Goal: Connect with others: Connect with other users

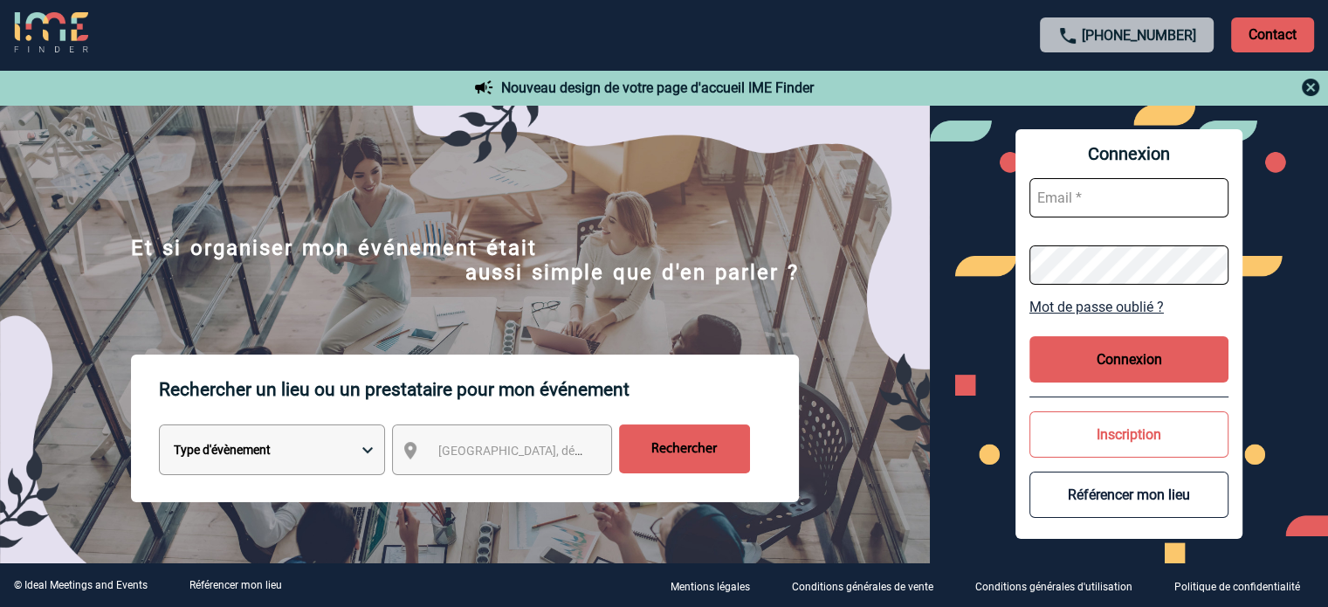
type input "cleborgne@ime-groupe.com"
drag, startPoint x: 1116, startPoint y: 372, endPoint x: 1110, endPoint y: 362, distance: 11.4
click at [1110, 363] on button "Connexion" at bounding box center [1128, 359] width 199 height 46
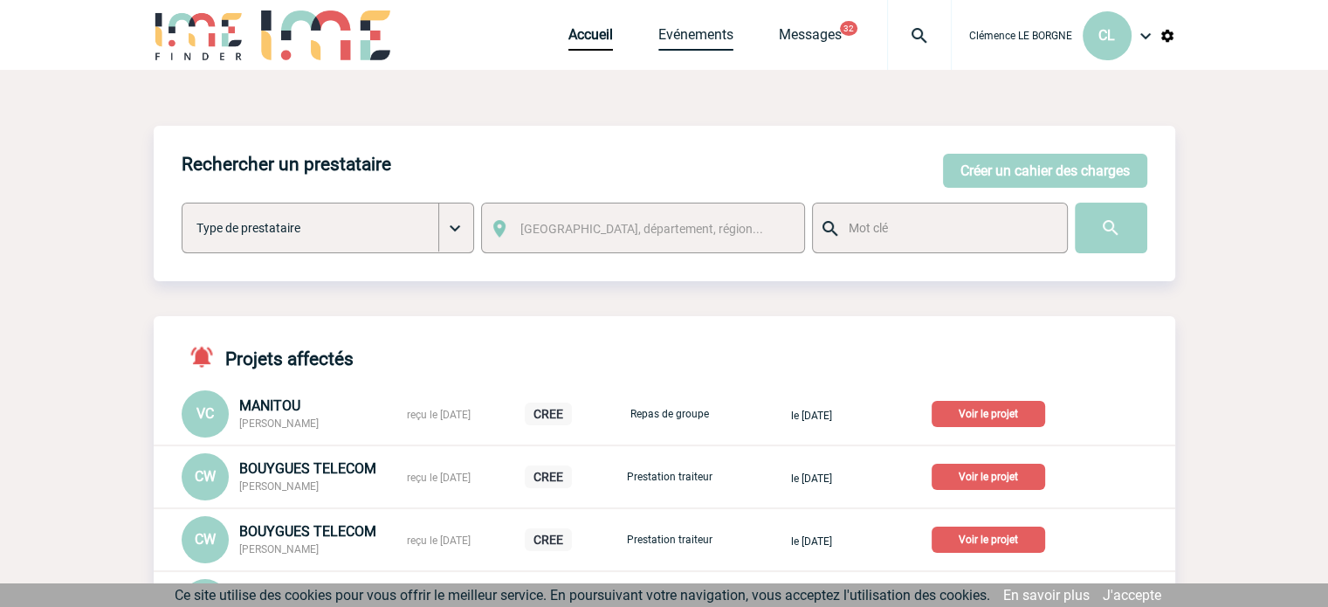
click at [685, 47] on link "Evénements" at bounding box center [695, 38] width 75 height 24
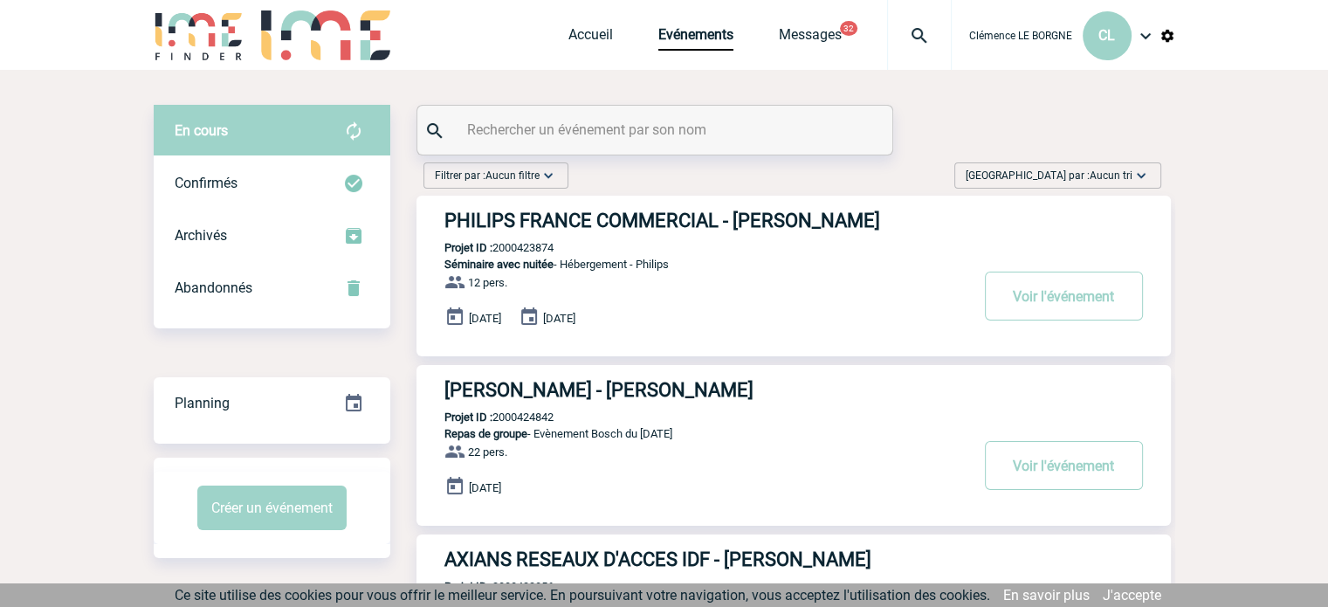
click at [570, 122] on input "text" at bounding box center [657, 129] width 388 height 25
paste input "2000423195"
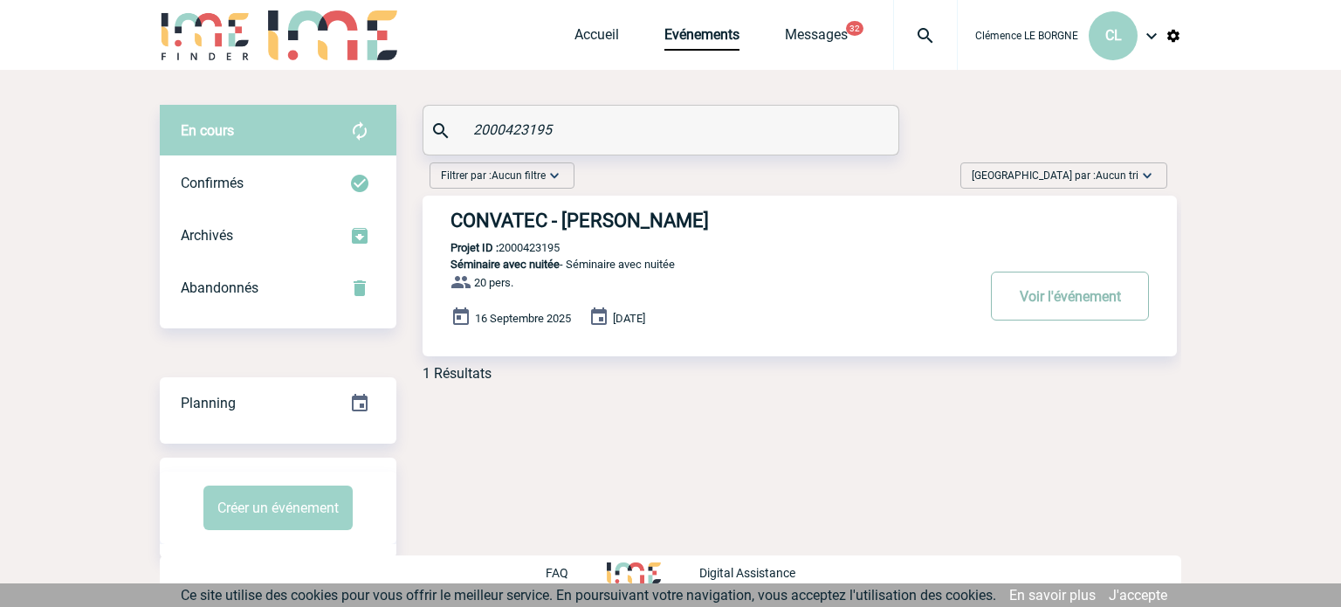
type input "2000423195"
click at [1073, 296] on button "Voir l'événement" at bounding box center [1070, 295] width 158 height 49
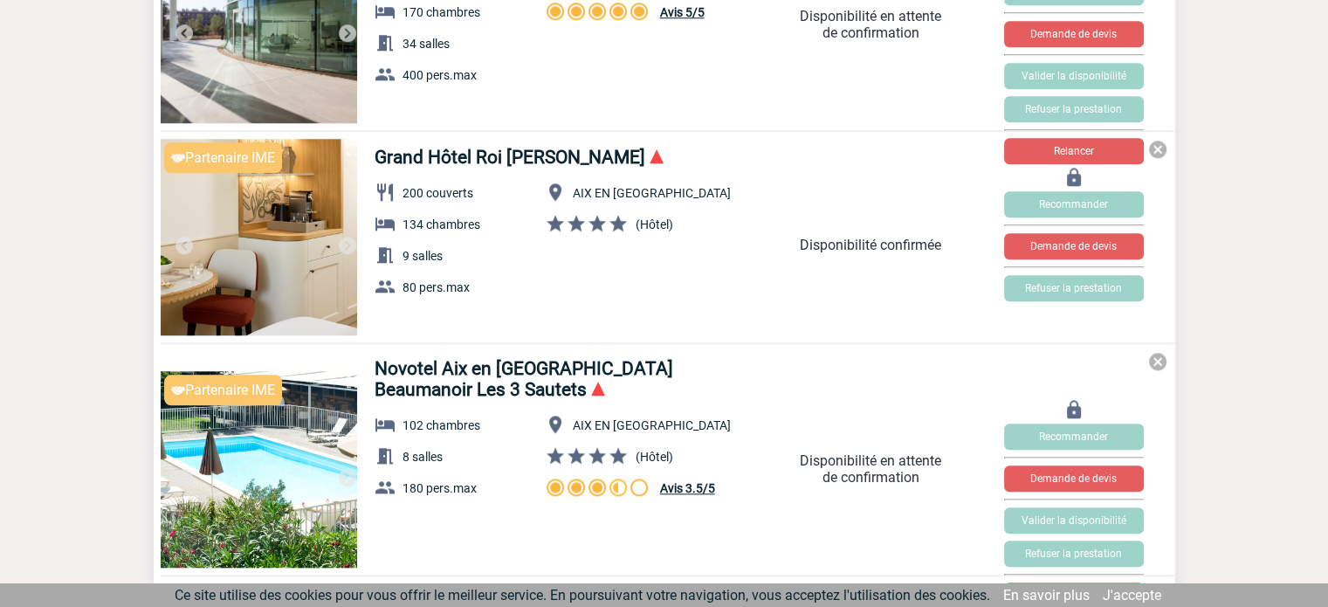
scroll to position [1511, 0]
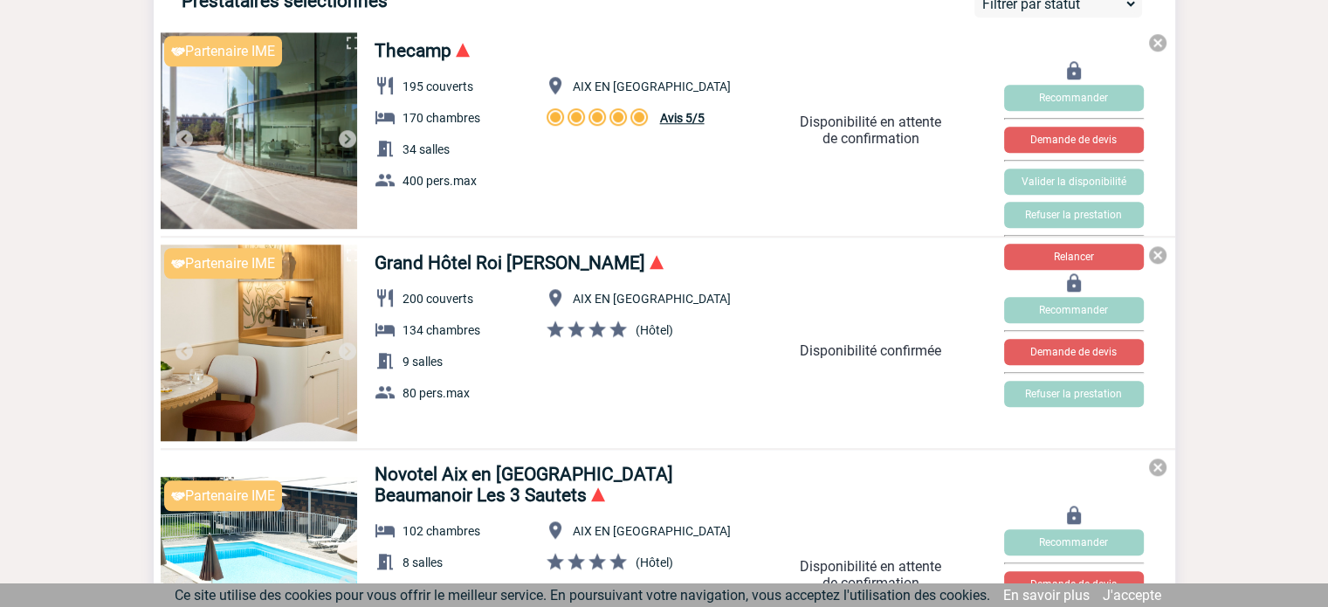
click at [822, 392] on div "Partenaire IME Sécurité Conformité Réactivité Qualité Grand Hôtel Roi René MGal…" at bounding box center [664, 346] width 1021 height 205
drag, startPoint x: 527, startPoint y: 347, endPoint x: 497, endPoint y: 341, distance: 30.3
click at [514, 343] on p "134 chambres" at bounding box center [452, 331] width 156 height 24
click at [399, 273] on link "Grand Hôtel Roi René MGallery" at bounding box center [509, 262] width 271 height 21
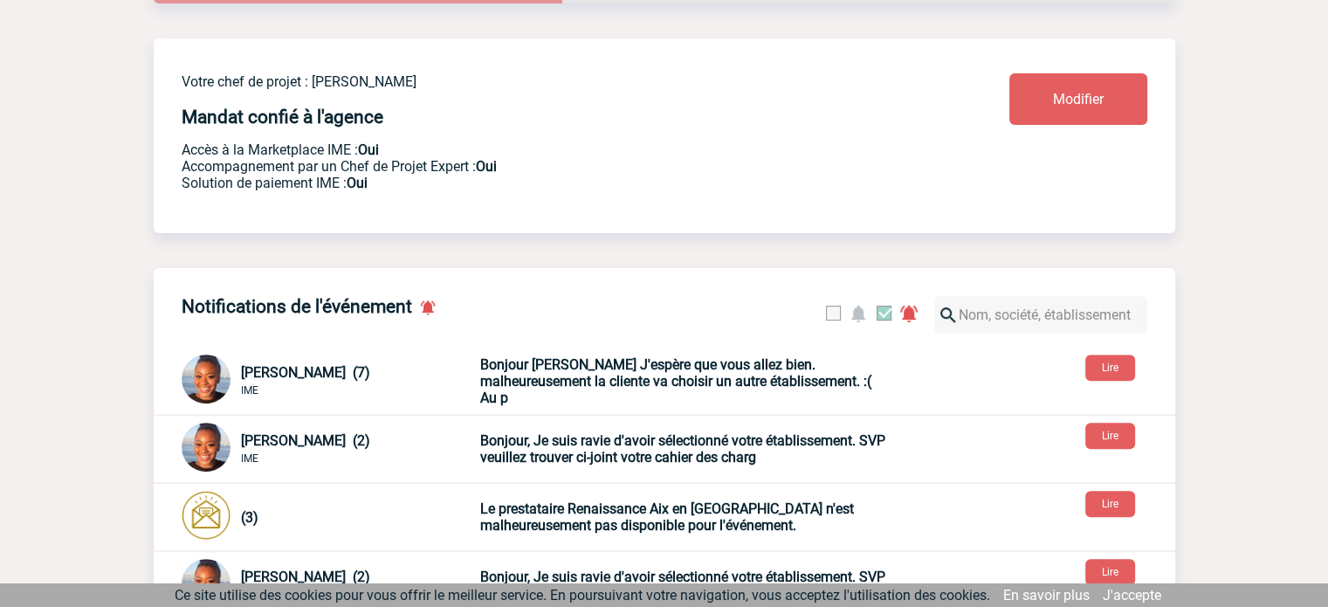
scroll to position [551, 0]
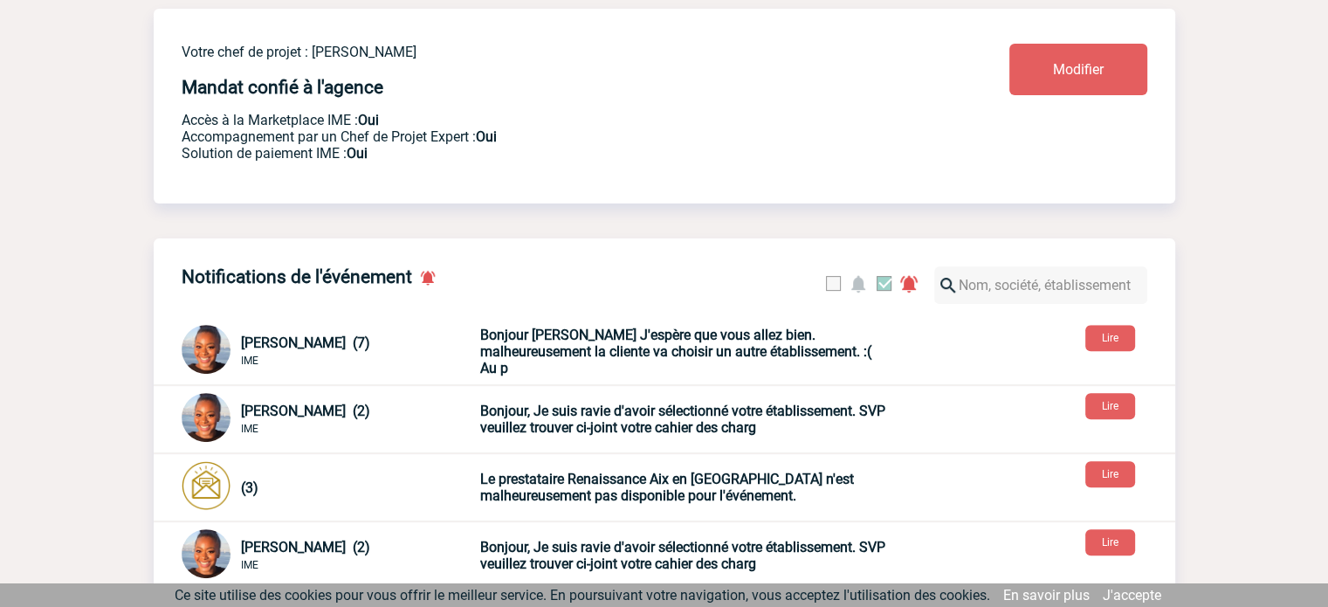
click at [621, 359] on b "Bonjour Elodie J'espère que vous allez bien. malheureusement la cliente va choi…" at bounding box center [675, 351] width 391 height 50
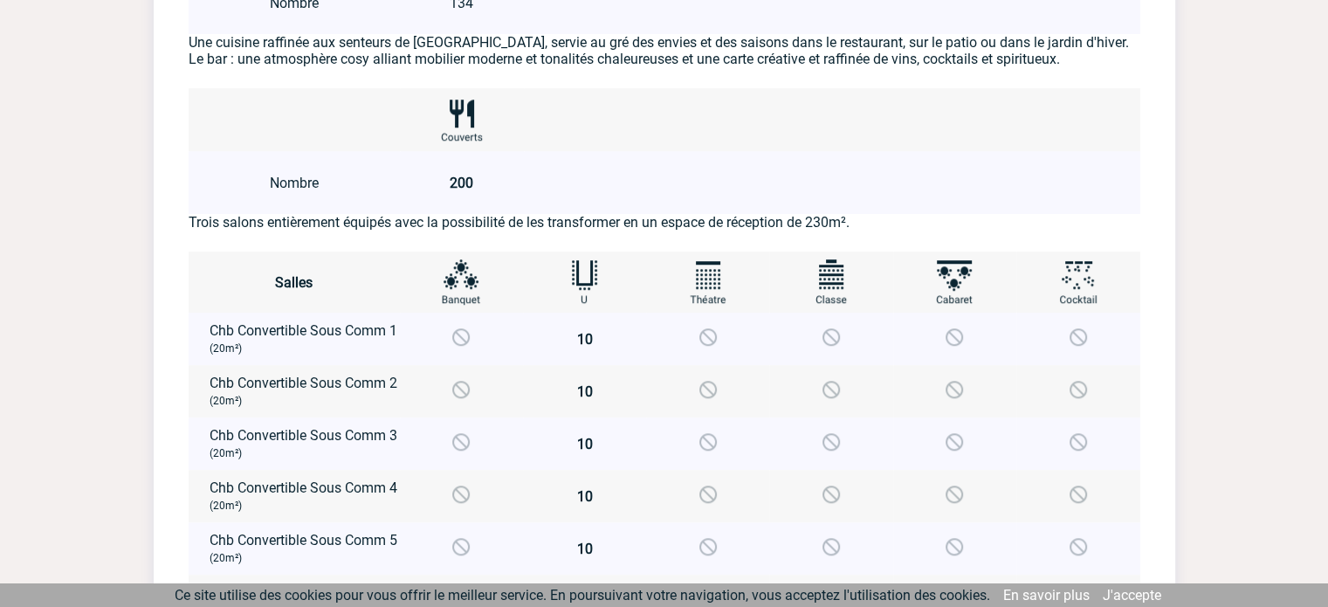
scroll to position [979, 0]
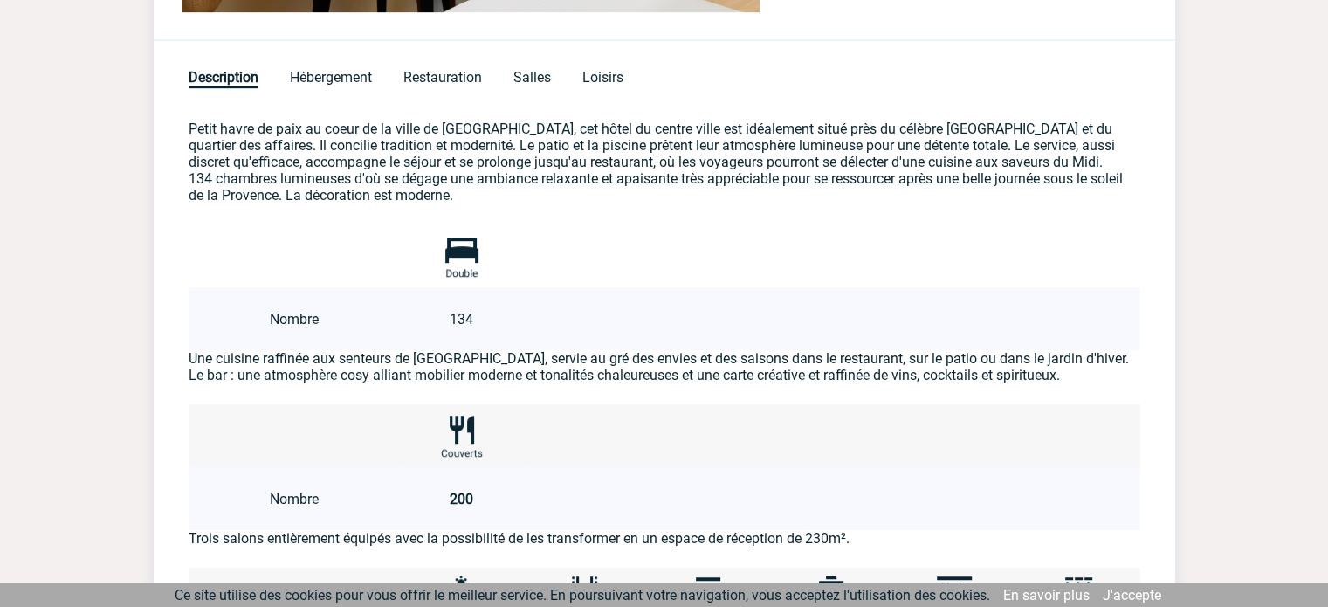
drag, startPoint x: 1324, startPoint y: 320, endPoint x: 1334, endPoint y: 199, distance: 121.7
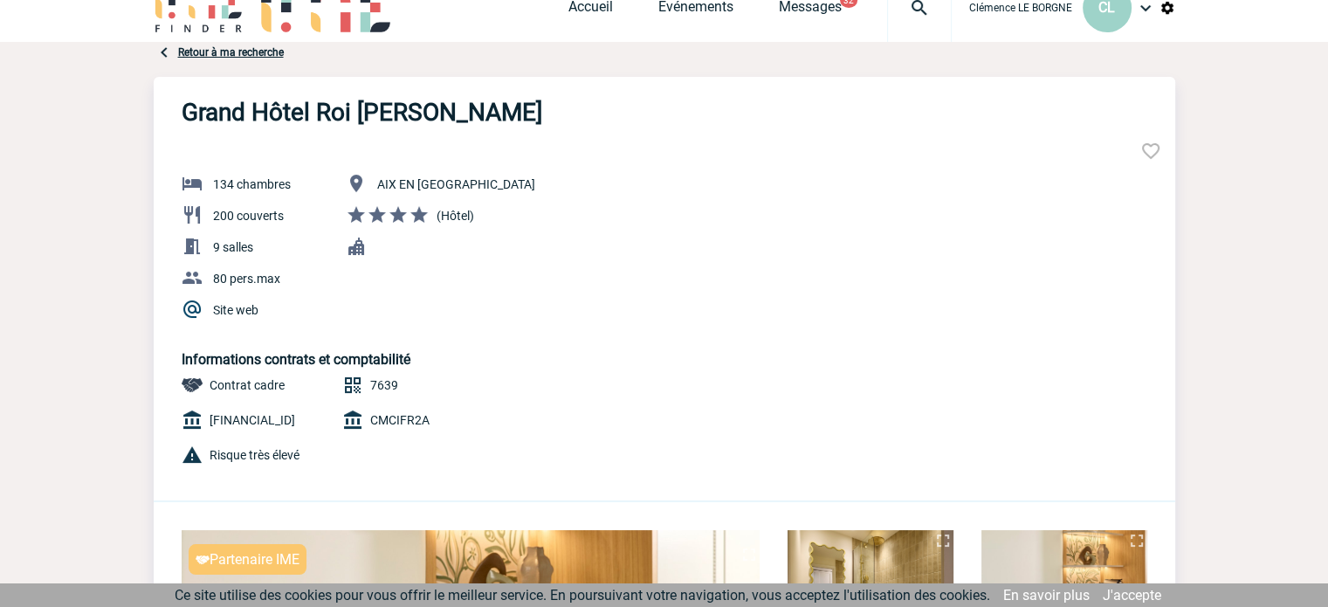
scroll to position [0, 0]
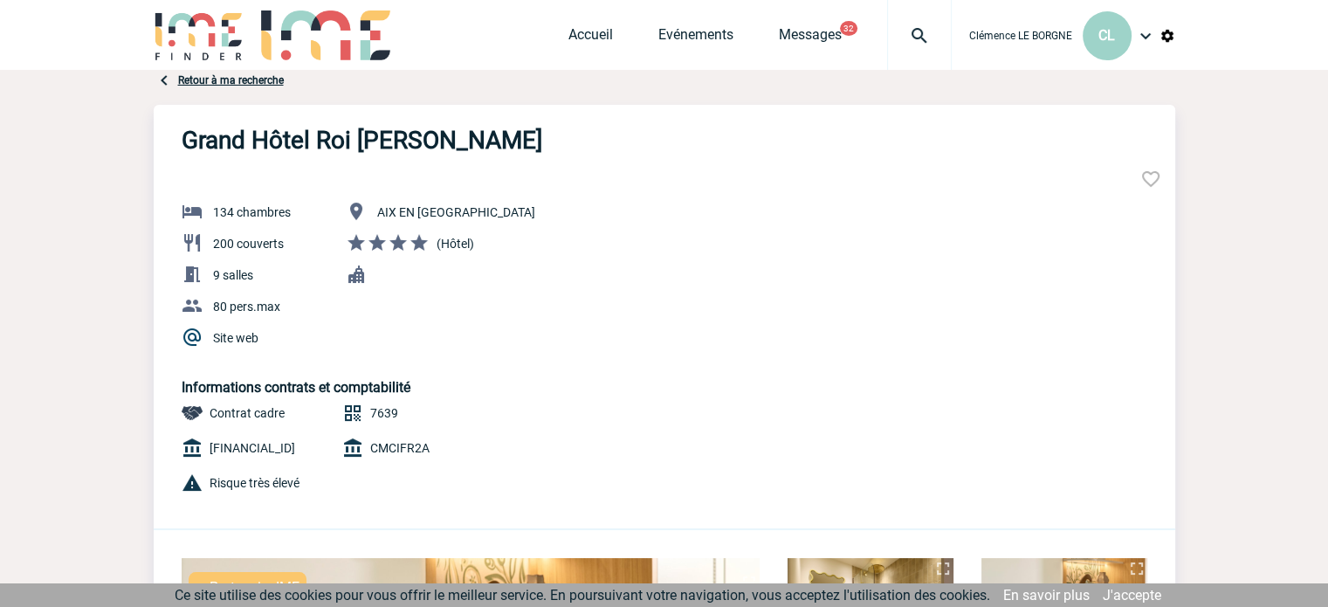
click at [212, 76] on link "Retour à ma recherche" at bounding box center [231, 80] width 106 height 12
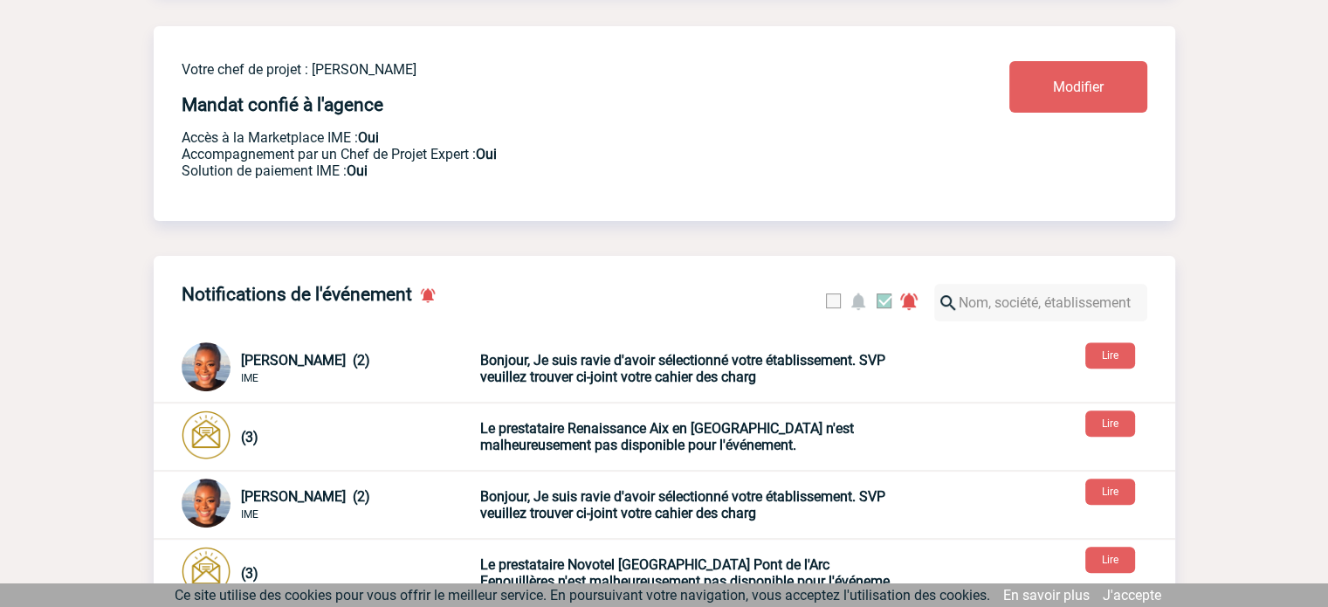
scroll to position [625, 0]
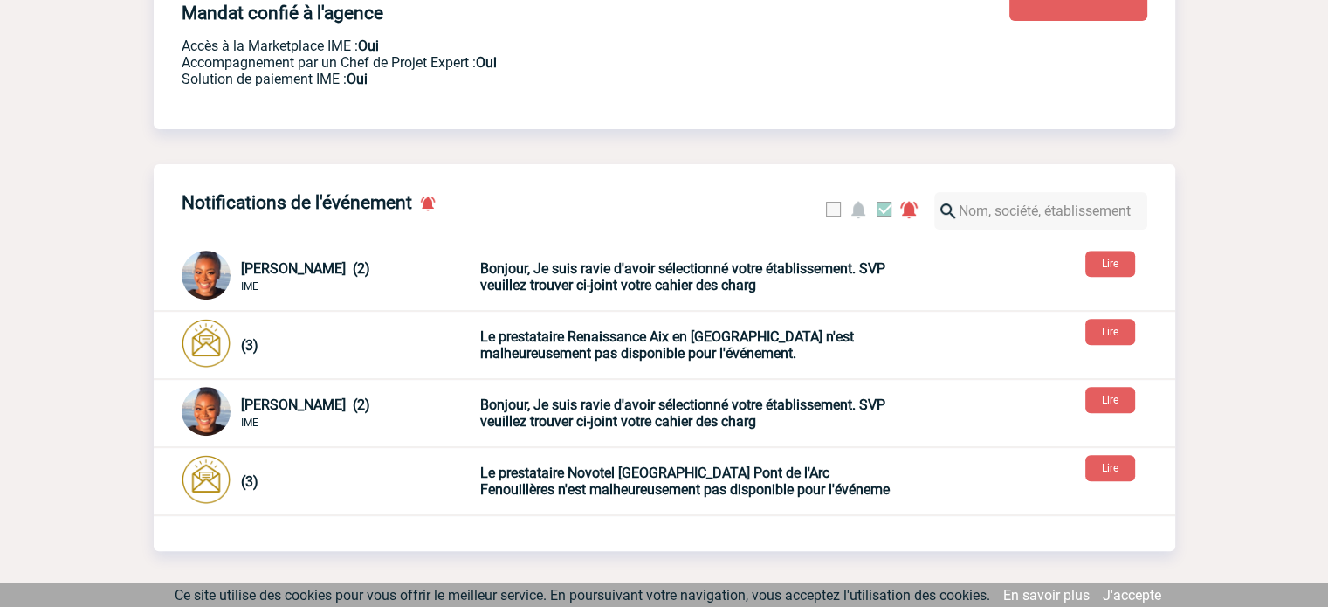
click at [517, 415] on b "Bonjour, Je suis ravie d'avoir sélectionné votre établissement. SVP veuillez tr…" at bounding box center [682, 412] width 405 height 33
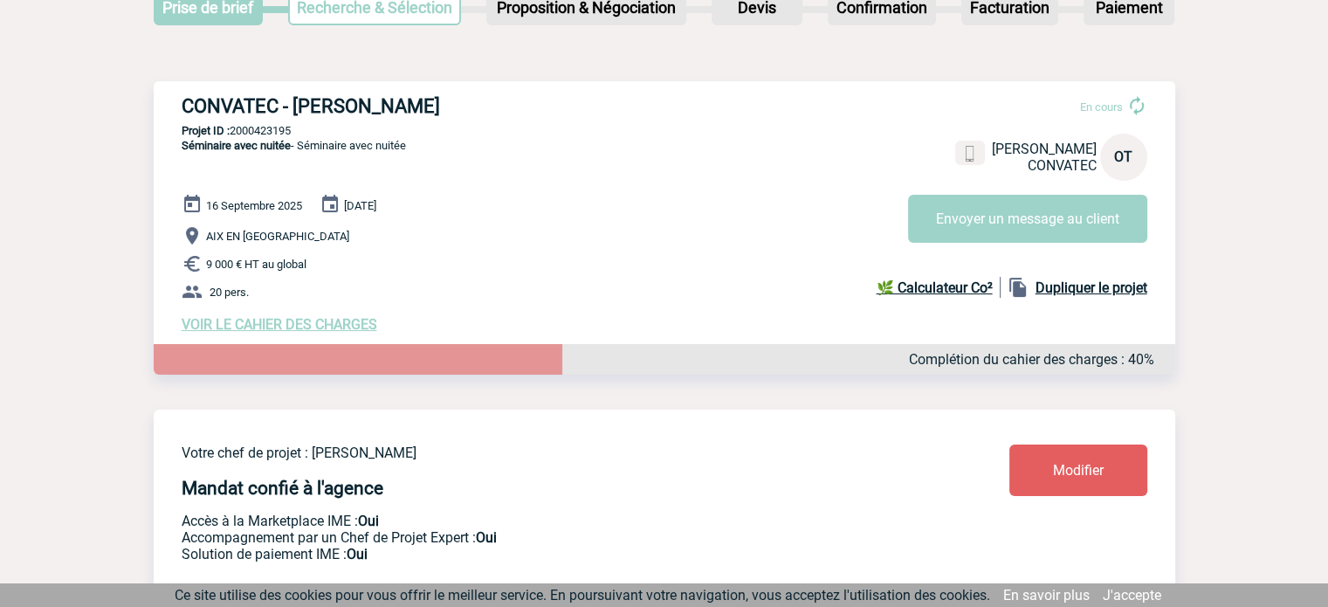
scroll to position [148, 0]
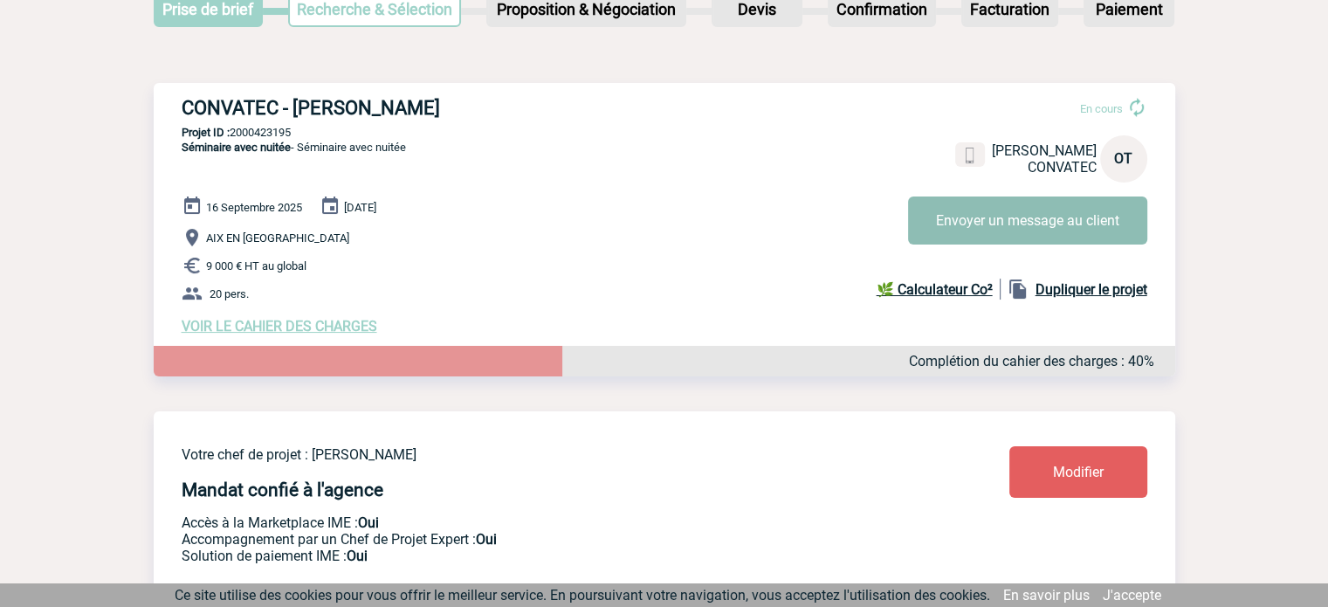
click at [1005, 220] on button "Envoyer un message au client" at bounding box center [1027, 220] width 239 height 48
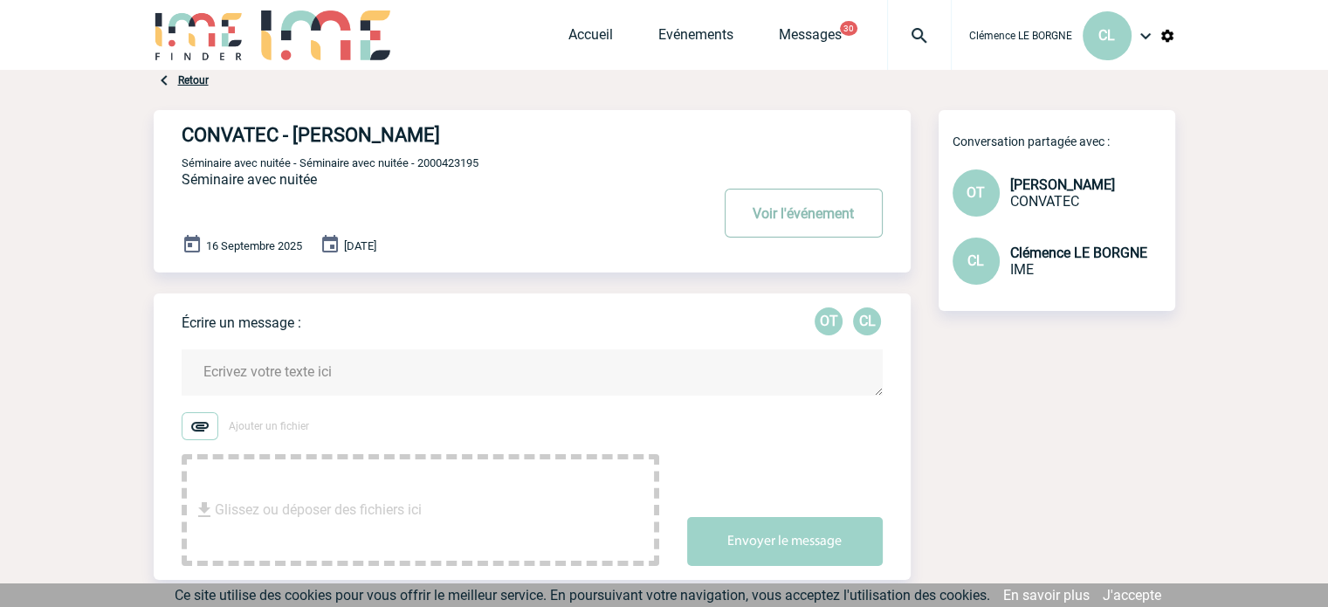
click at [871, 217] on button "Voir l'événement" at bounding box center [803, 213] width 158 height 49
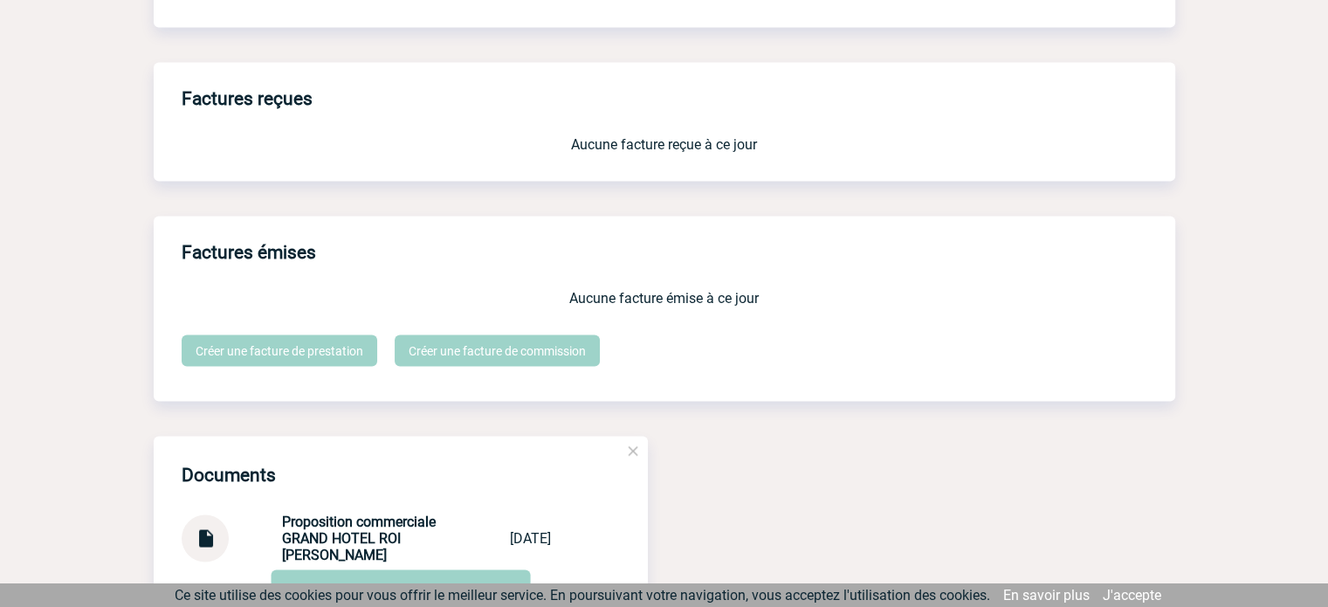
scroll to position [3208, 0]
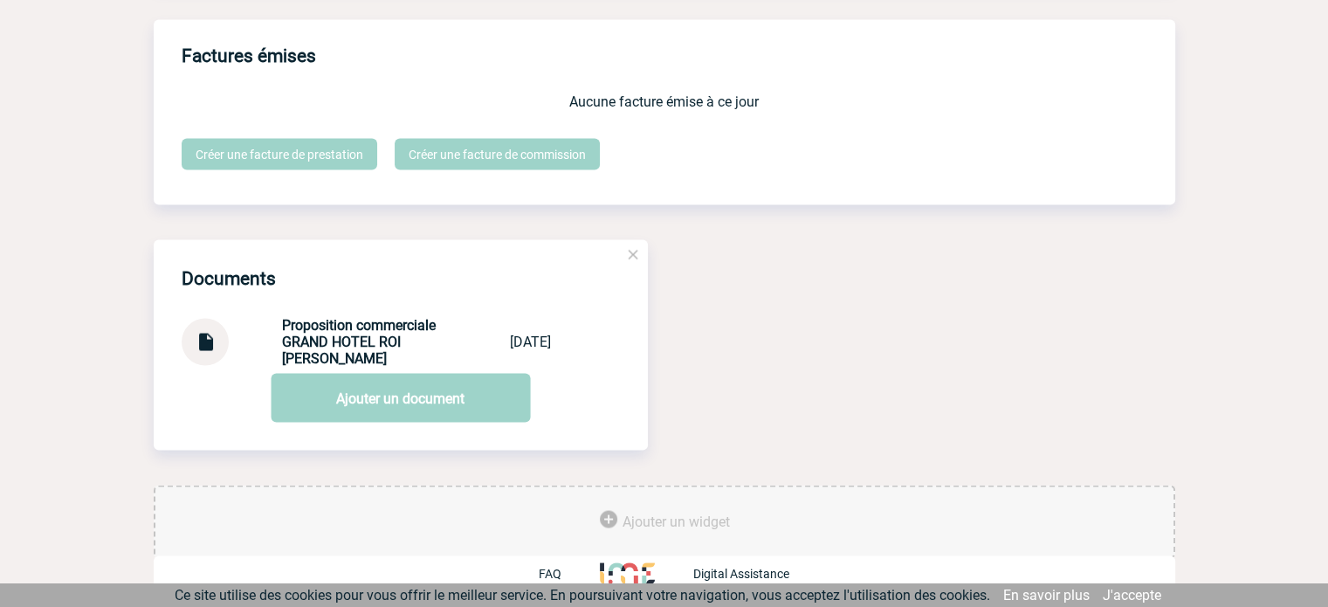
click at [309, 334] on strong "Proposition commerciale GRAND HOTEL ROI RENE" at bounding box center [359, 341] width 154 height 50
click at [214, 340] on img at bounding box center [205, 335] width 23 height 34
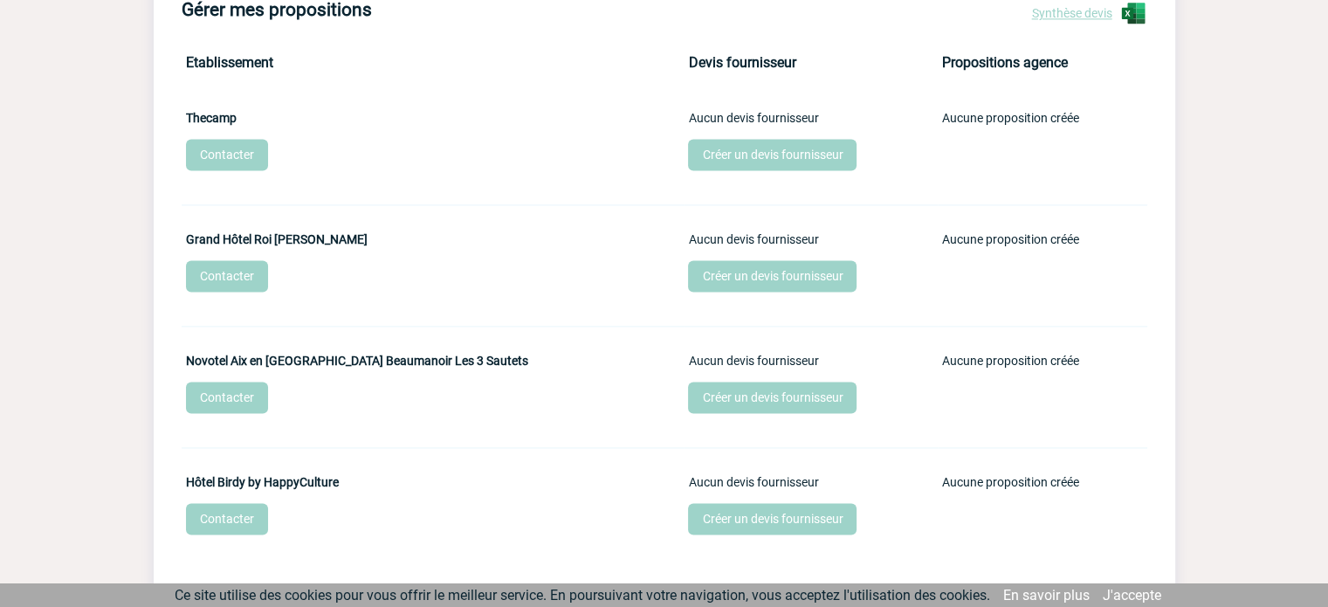
scroll to position [2423, 0]
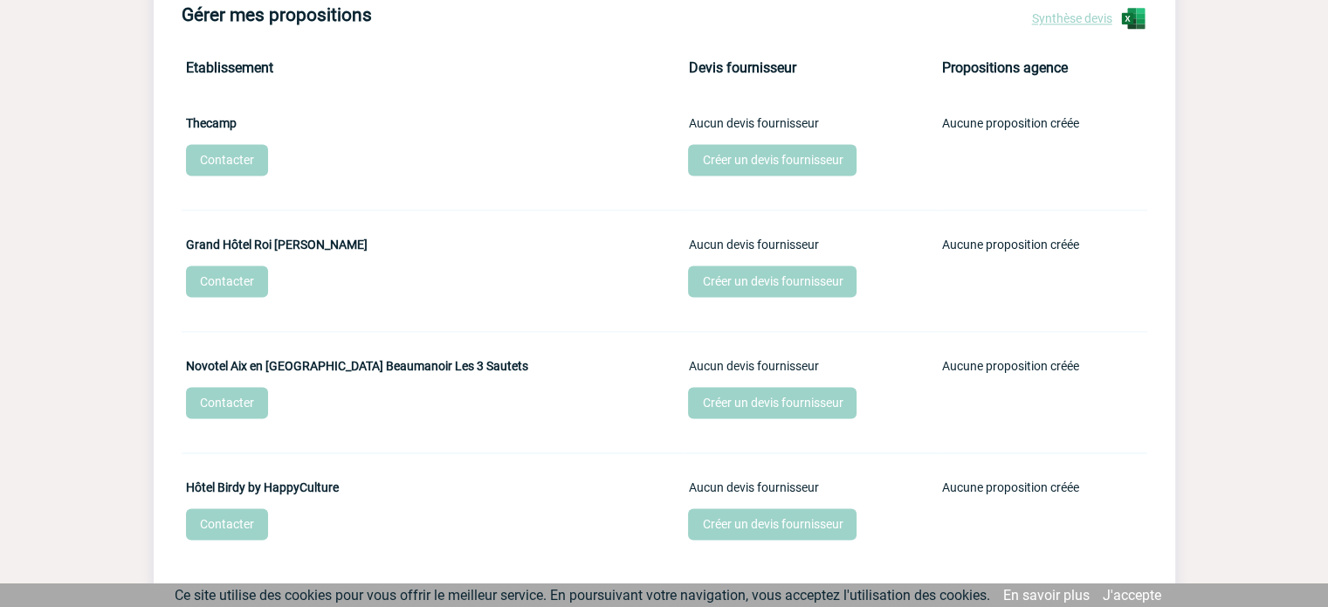
click at [241, 293] on link "Contacter" at bounding box center [227, 280] width 82 height 31
